Goal: Task Accomplishment & Management: Manage account settings

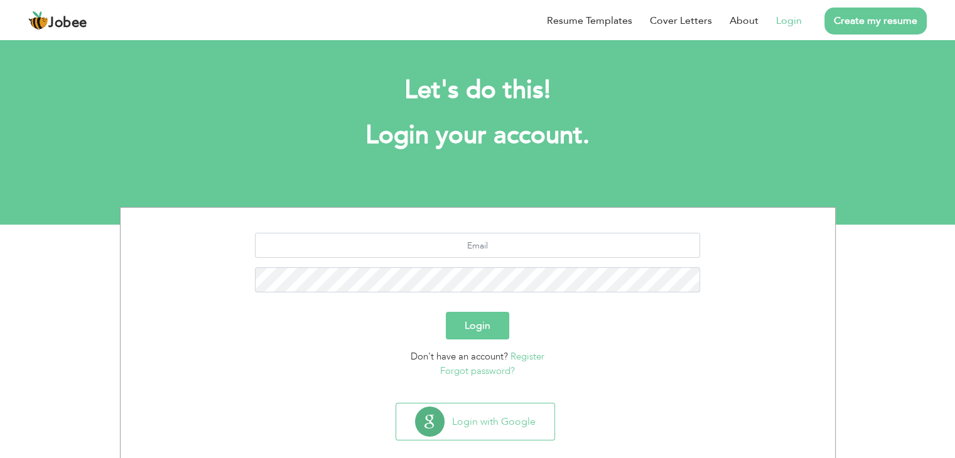
scroll to position [18, 0]
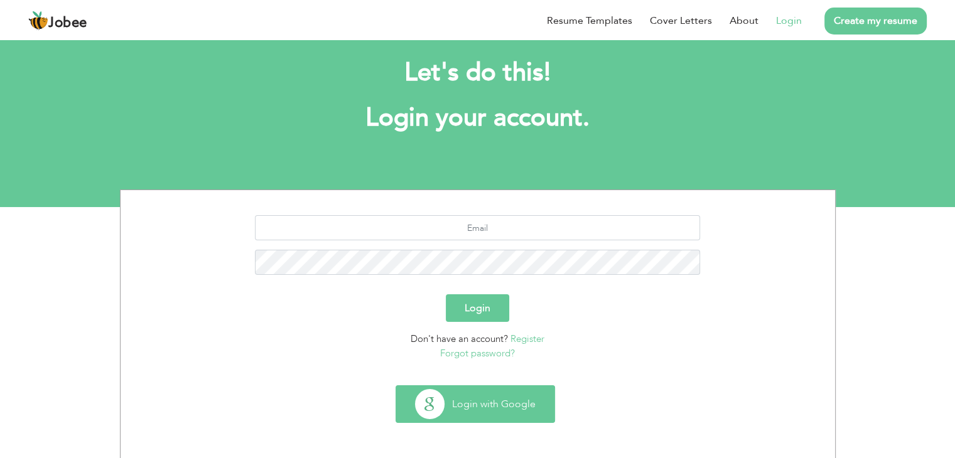
click at [502, 409] on button "Login with Google" at bounding box center [475, 404] width 158 height 36
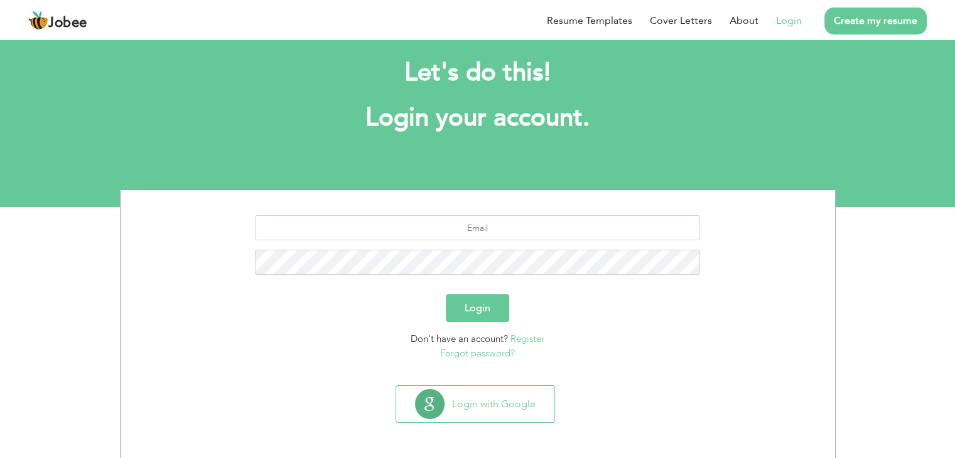
click at [608, 296] on div "Login" at bounding box center [478, 308] width 696 height 28
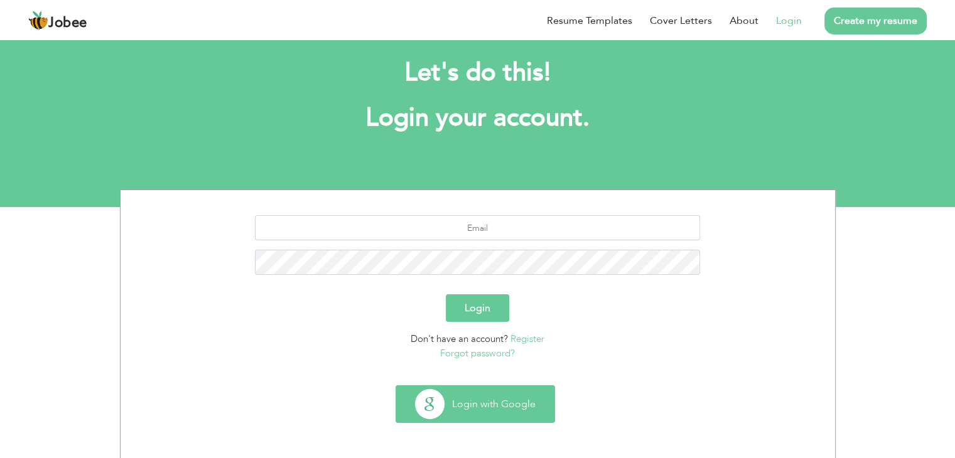
click at [499, 392] on button "Login with Google" at bounding box center [475, 404] width 158 height 36
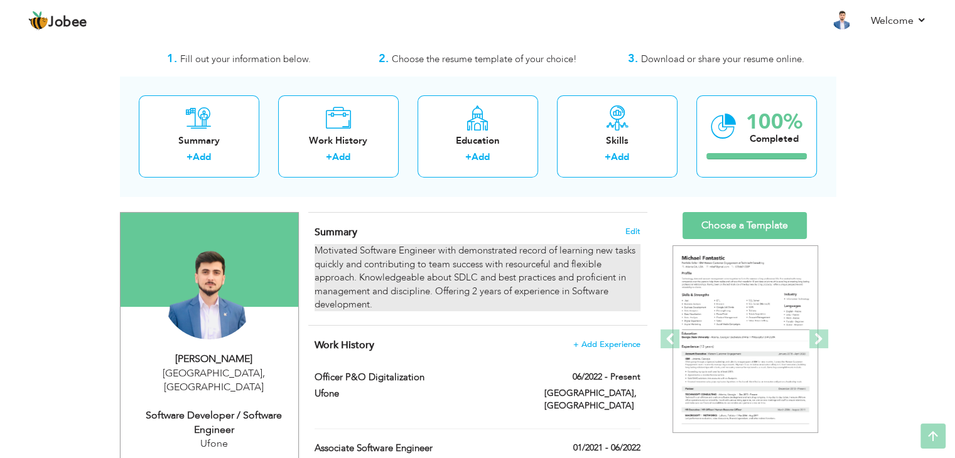
scroll to position [23, 0]
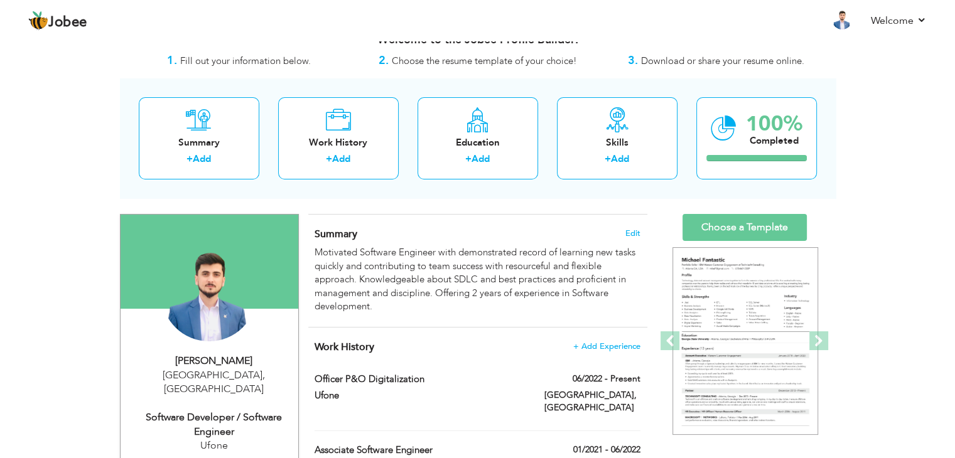
click at [389, 316] on div "Summary Edit Motivated Software Engineer with demonstrated record of learning n…" at bounding box center [477, 271] width 339 height 112
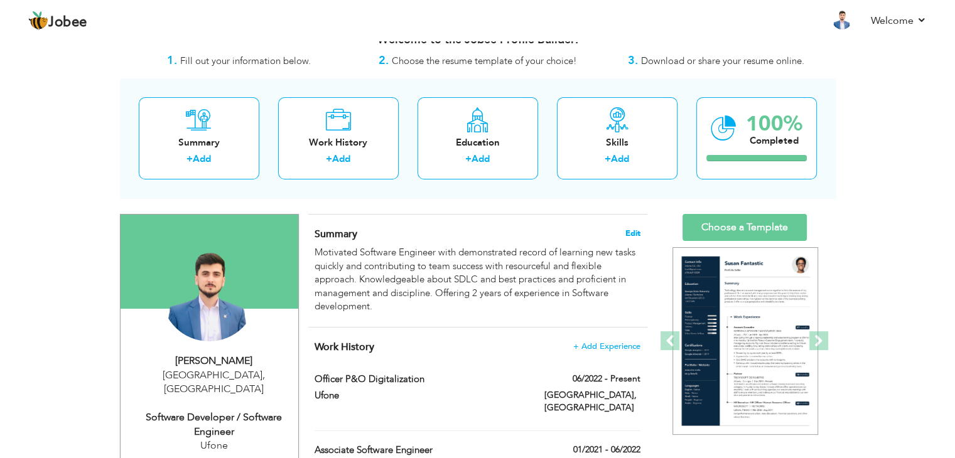
click at [630, 230] on span "Edit" at bounding box center [632, 233] width 15 height 9
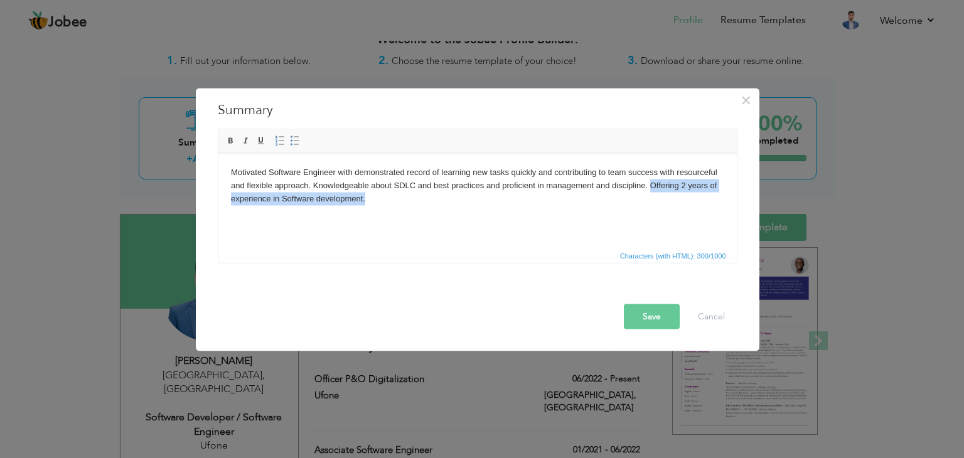
drag, startPoint x: 650, startPoint y: 185, endPoint x: 706, endPoint y: 207, distance: 60.6
click at [706, 207] on html "Motivated Software Engineer with demonstrated record of learning new tasks quic…" at bounding box center [477, 185] width 519 height 64
click at [649, 320] on button "Save" at bounding box center [652, 317] width 56 height 25
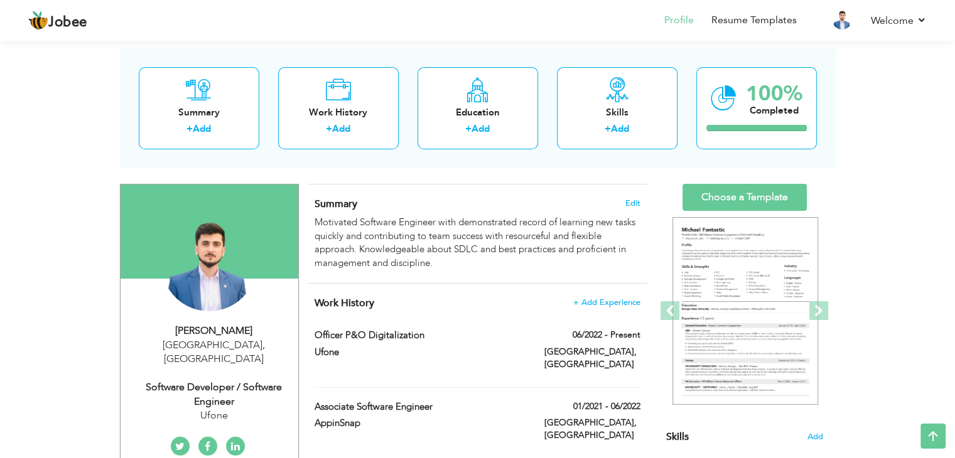
scroll to position [0, 0]
